Goal: Task Accomplishment & Management: Use online tool/utility

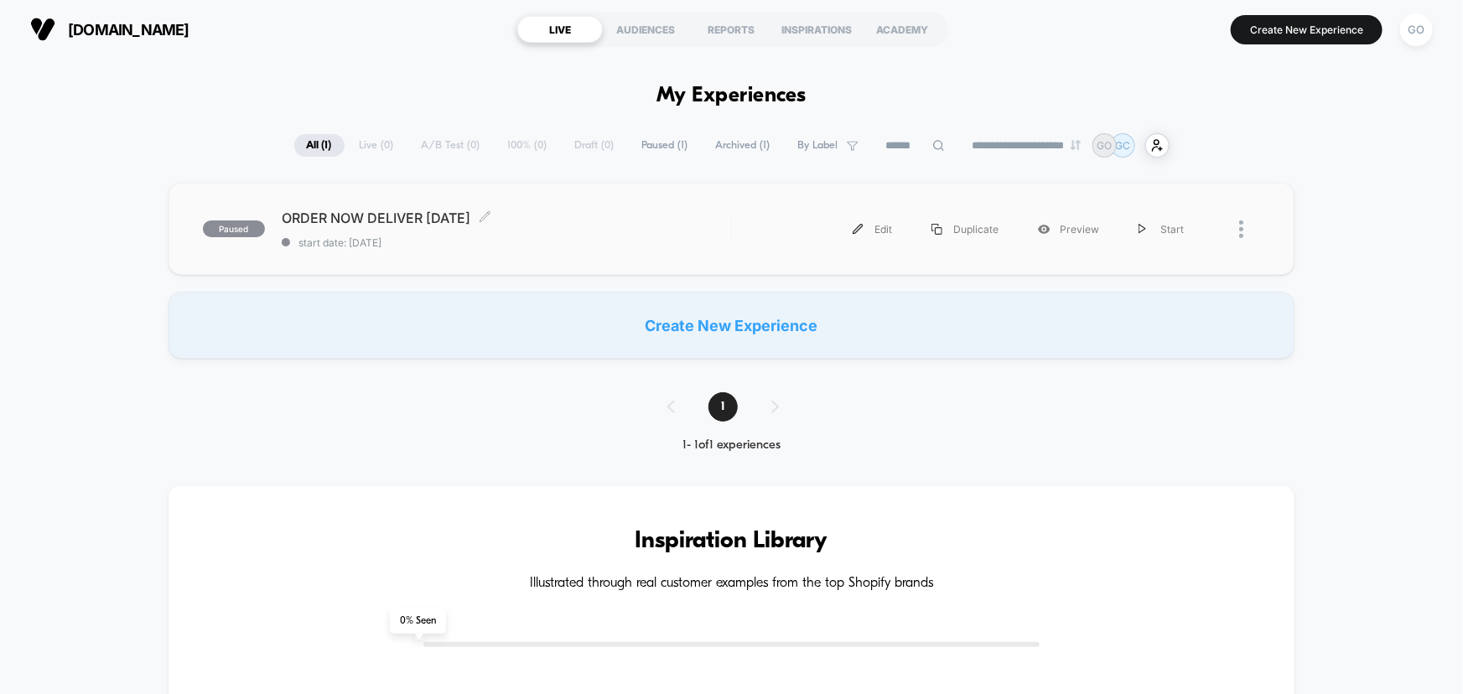
click at [246, 229] on span "paused" at bounding box center [234, 228] width 62 height 17
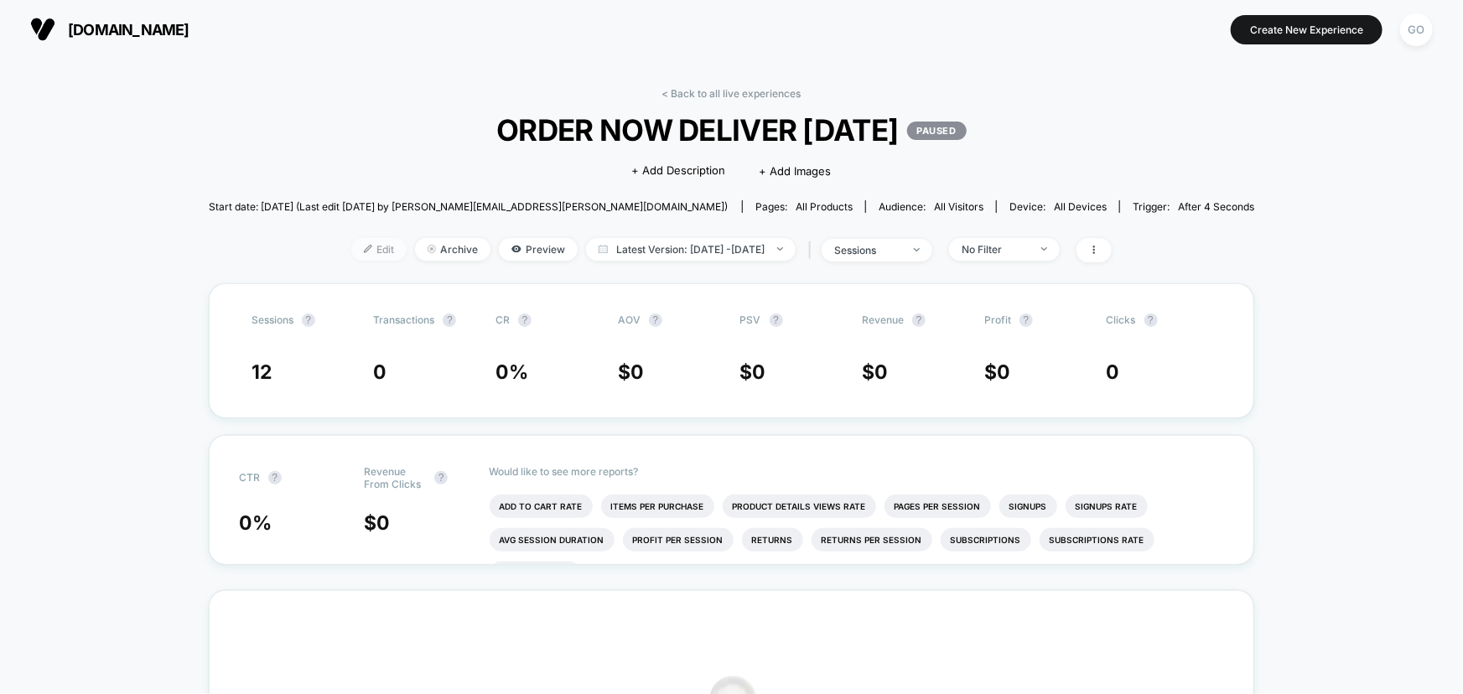
click at [354, 244] on span "Edit" at bounding box center [378, 249] width 55 height 23
click at [1095, 251] on icon at bounding box center [1094, 250] width 2 height 8
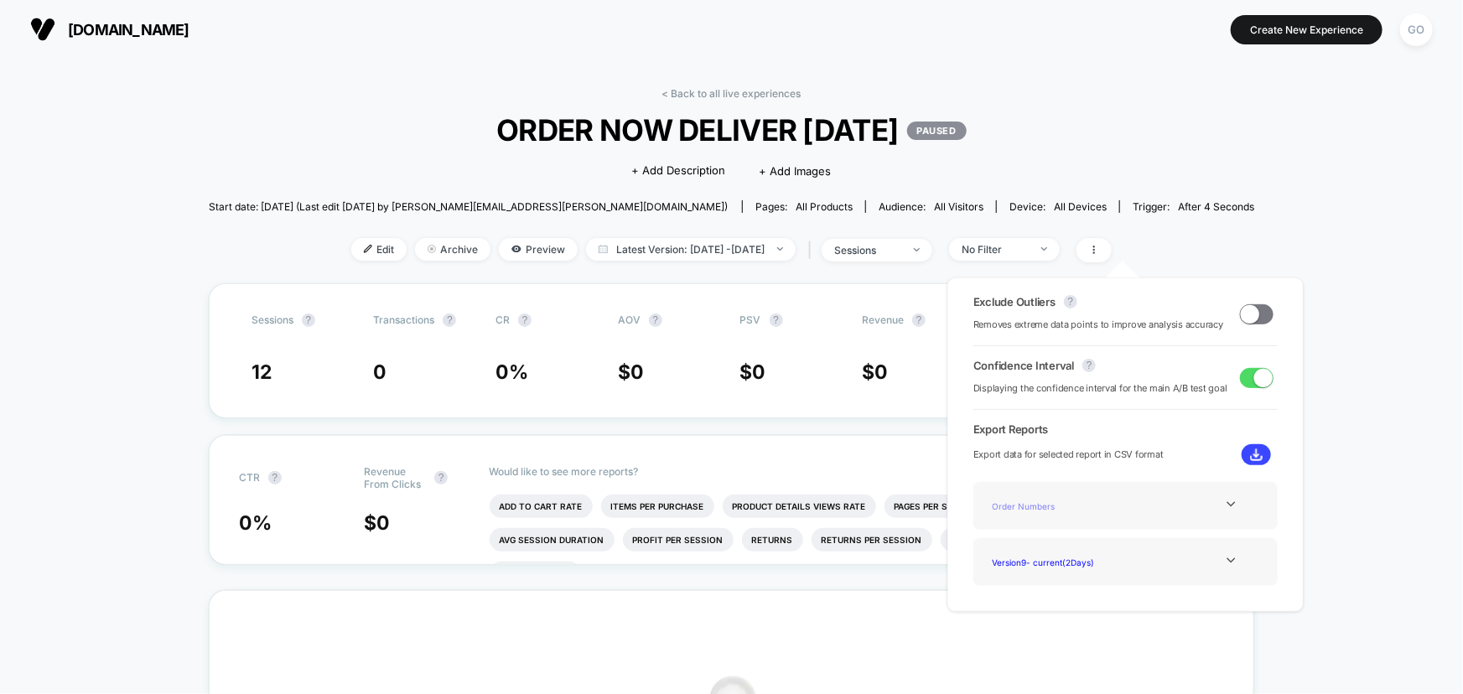
click at [1097, 504] on div "Order Numbers" at bounding box center [1053, 506] width 134 height 23
click at [1225, 505] on icon at bounding box center [1231, 504] width 13 height 13
click at [1270, 163] on div "< Back to all live experiences ORDER NOW DELIVER [DATE] PAUSED Click to edit ex…" at bounding box center [731, 668] width 1463 height 1218
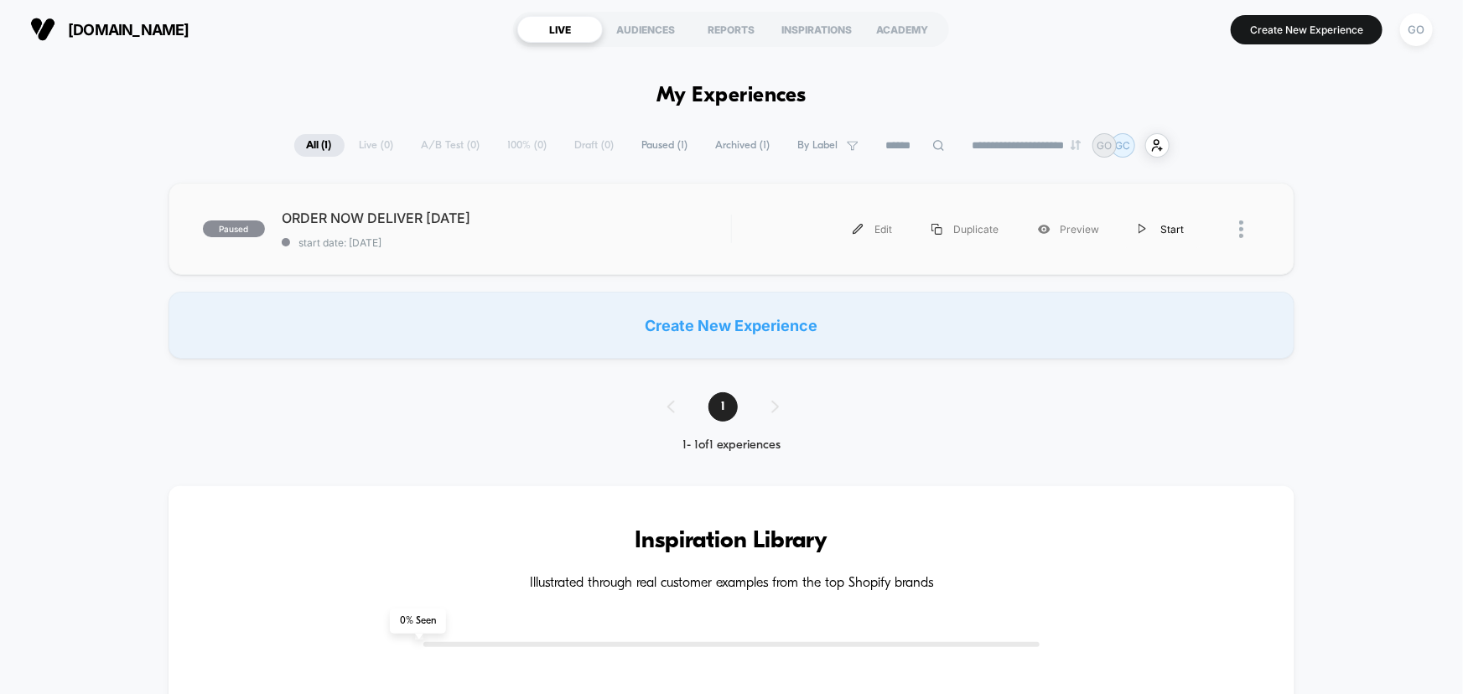
click at [1174, 228] on div "Start" at bounding box center [1161, 229] width 85 height 38
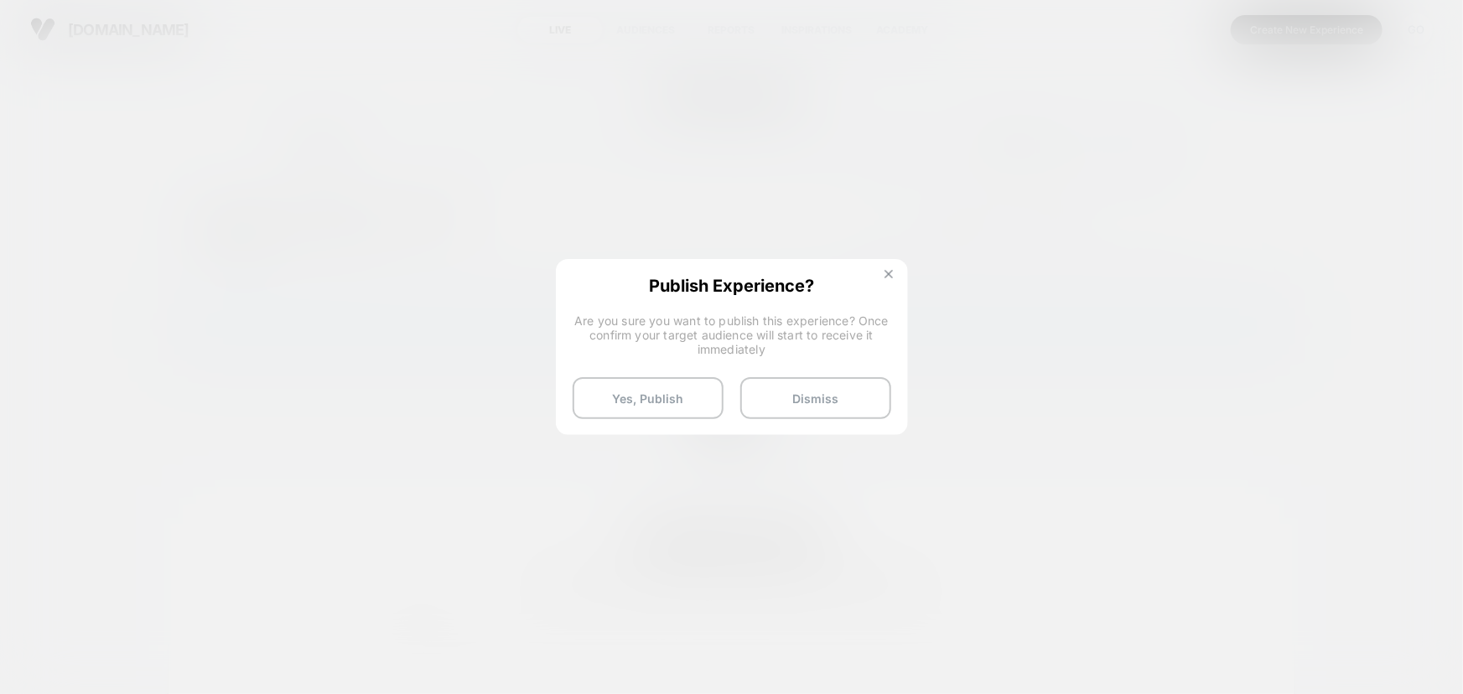
click at [886, 272] on img at bounding box center [888, 274] width 8 height 8
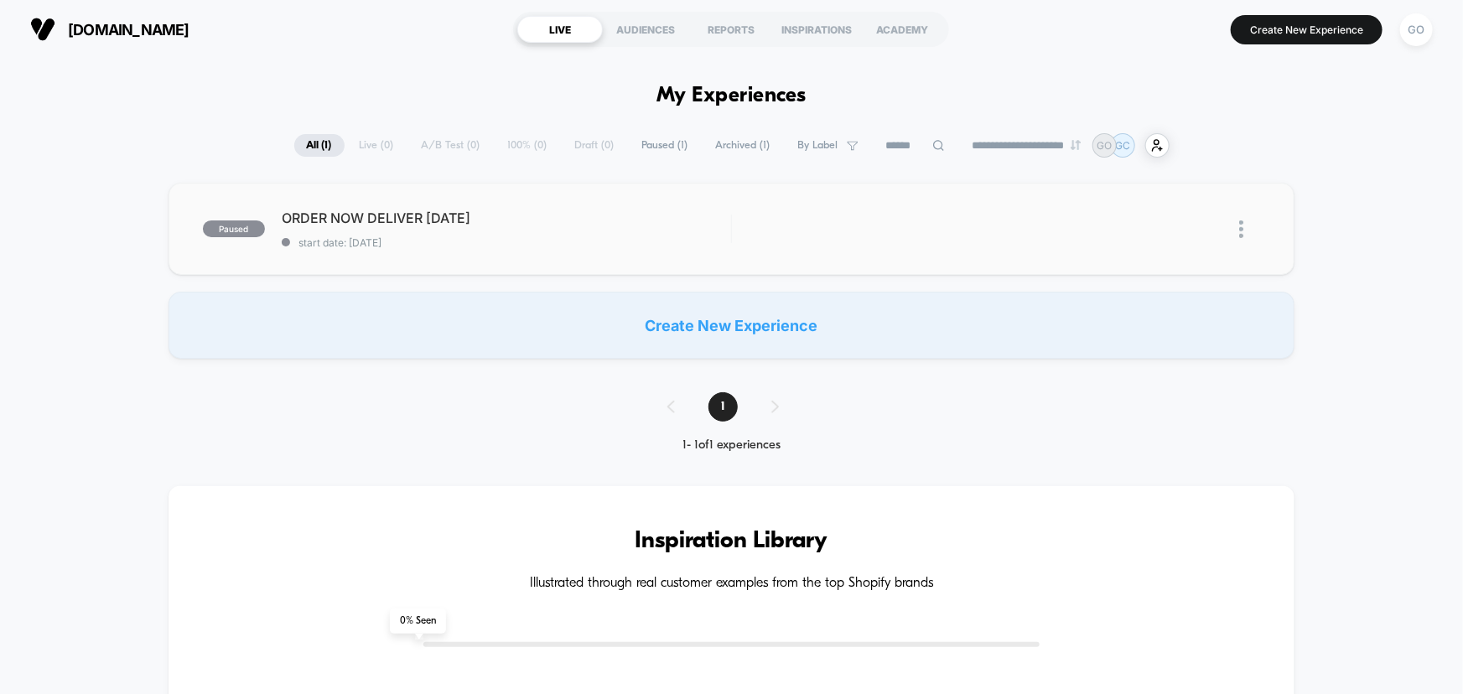
click at [1241, 230] on img at bounding box center [1241, 229] width 4 height 18
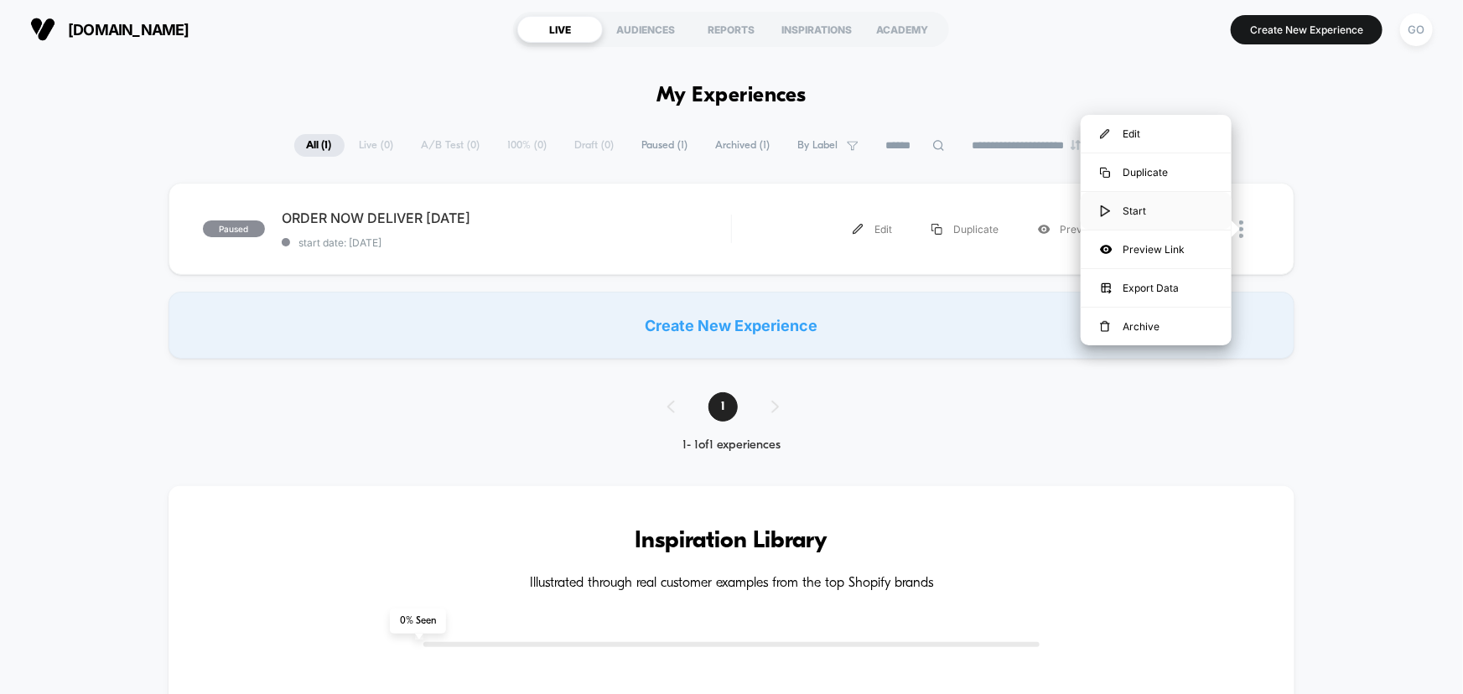
click at [1165, 209] on div "Start" at bounding box center [1156, 211] width 151 height 38
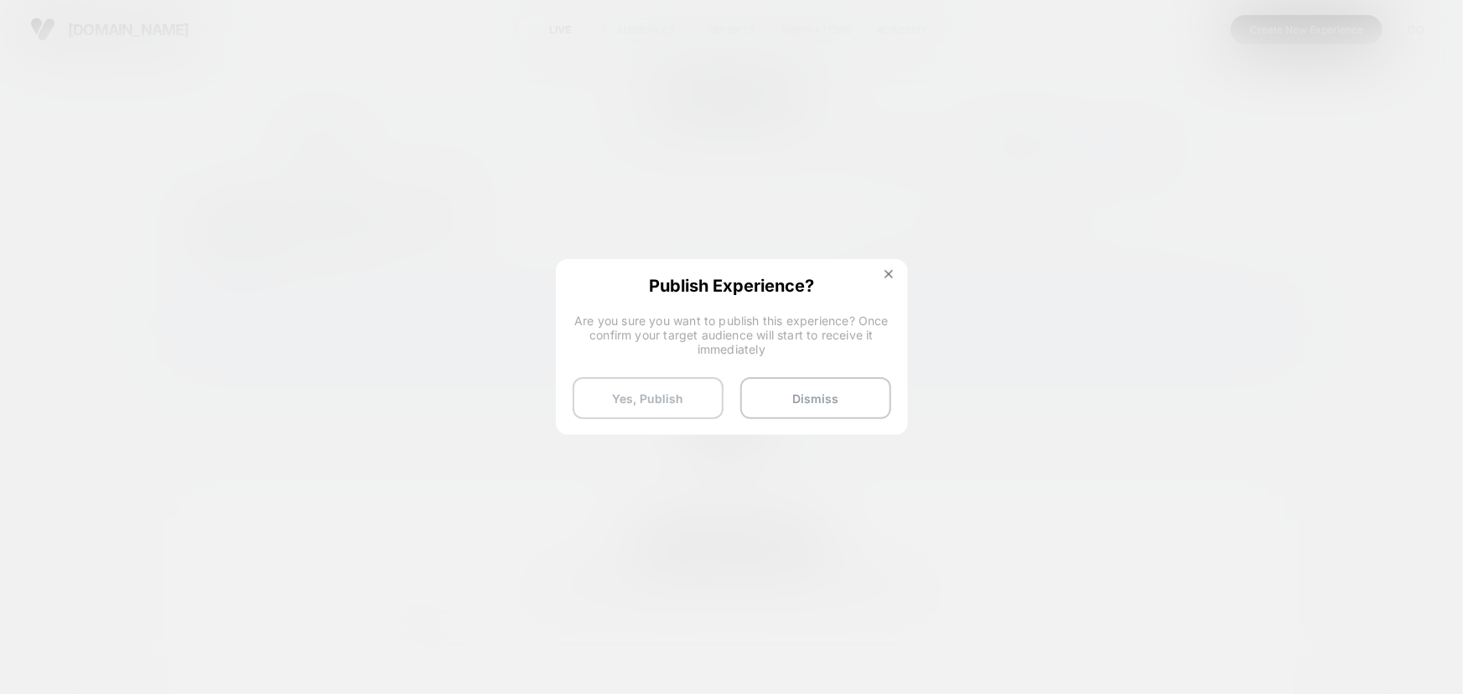
click at [713, 399] on button "Yes, Publish" at bounding box center [648, 398] width 151 height 42
